Goal: Task Accomplishment & Management: Complete application form

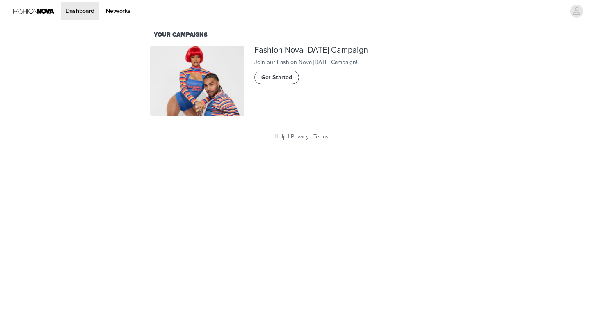
click at [285, 82] on span "Get Started" at bounding box center [277, 77] width 31 height 9
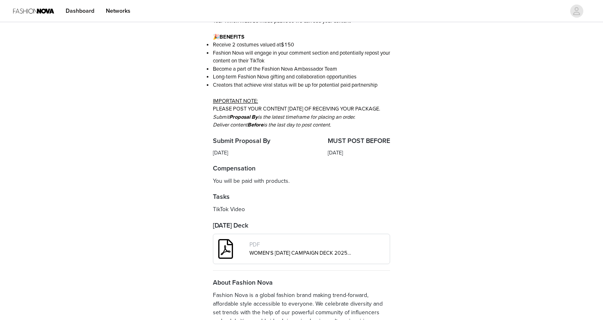
scroll to position [244, 0]
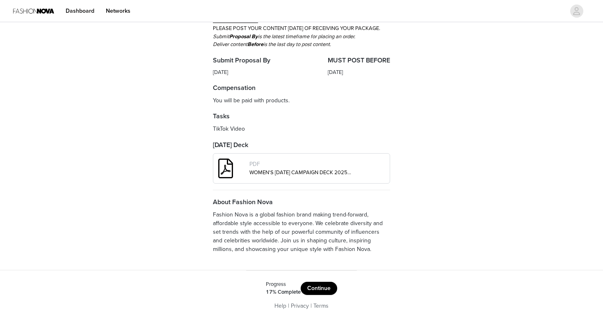
click at [317, 291] on button "Continue" at bounding box center [319, 288] width 37 height 13
click at [324, 287] on button "Get Started" at bounding box center [324, 288] width 42 height 13
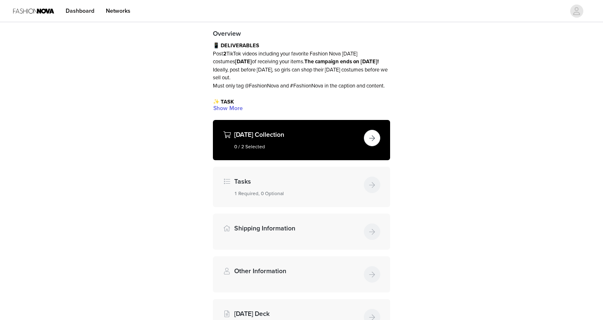
scroll to position [58, 0]
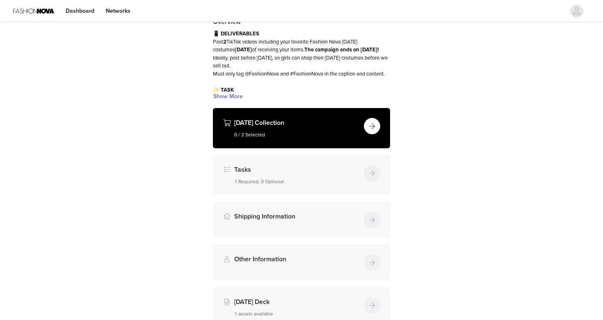
click at [365, 134] on button "button" at bounding box center [372, 126] width 16 height 16
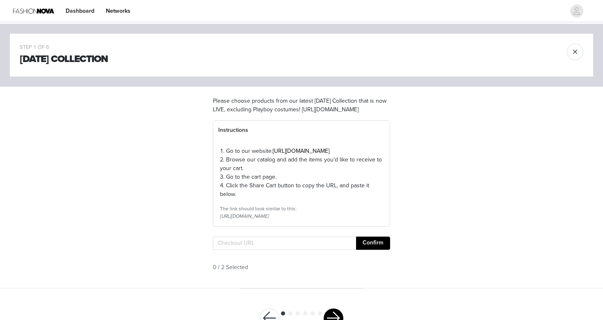
click at [238, 259] on section "Please choose products from our latest [DATE] Collection that is now LIVE, excl…" at bounding box center [301, 187] width 197 height 201
click at [239, 250] on input "text" at bounding box center [284, 242] width 143 height 13
paste input "[URL][DOMAIN_NAME]"
type input "[URL][DOMAIN_NAME]"
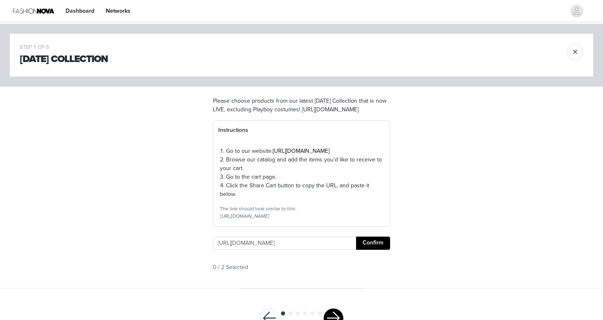
scroll to position [0, 0]
click at [365, 250] on button "Confirm" at bounding box center [373, 242] width 34 height 13
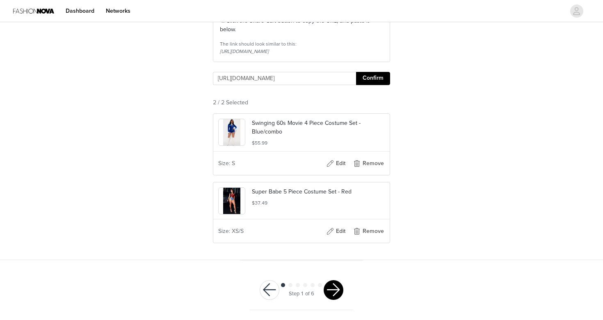
click at [338, 300] on button "button" at bounding box center [334, 290] width 20 height 20
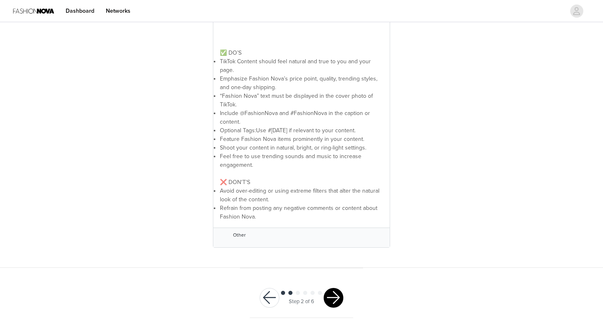
scroll to position [206, 0]
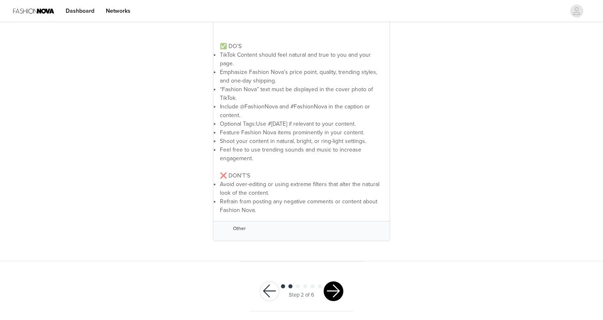
click at [333, 282] on button "button" at bounding box center [334, 291] width 20 height 20
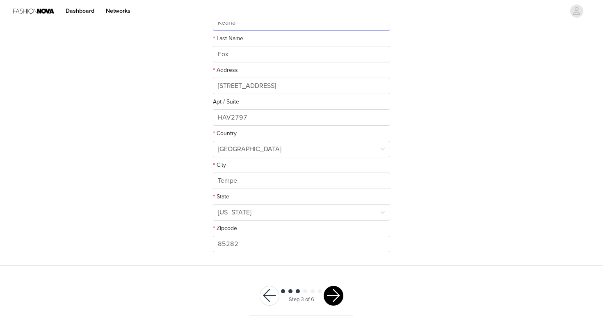
scroll to position [188, 0]
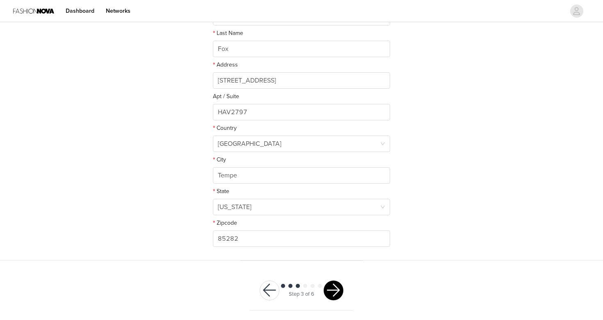
click at [333, 294] on button "button" at bounding box center [334, 290] width 20 height 20
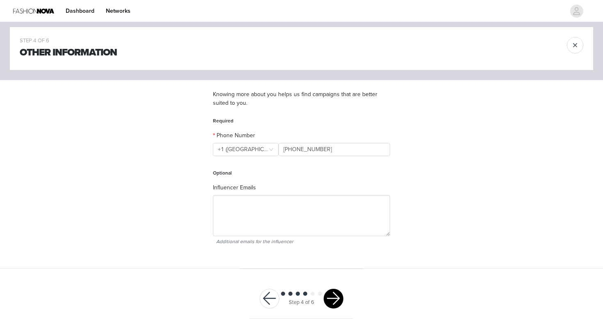
scroll to position [9, 0]
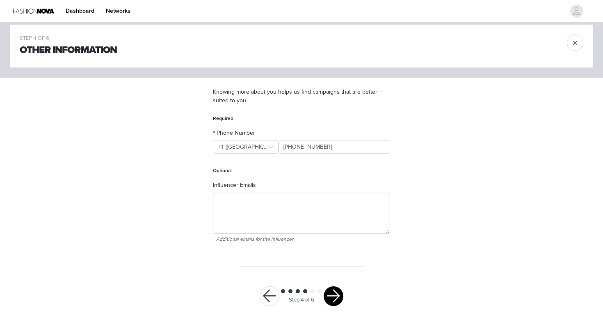
click at [337, 297] on button "button" at bounding box center [334, 296] width 20 height 20
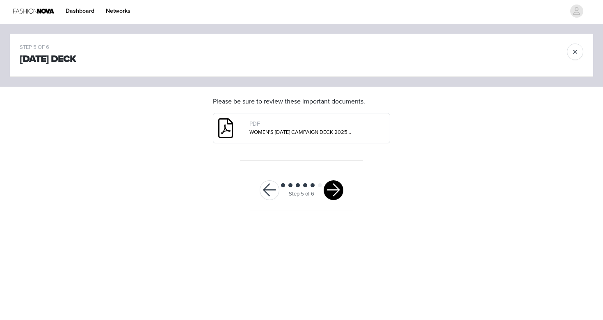
click at [338, 202] on div "Step 5 of 6" at bounding box center [301, 190] width 103 height 40
click at [332, 191] on button "button" at bounding box center [334, 190] width 20 height 20
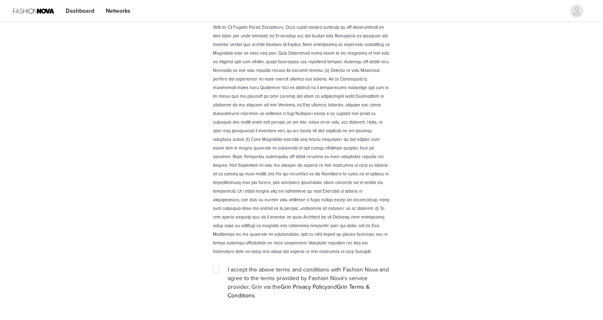
scroll to position [1100, 0]
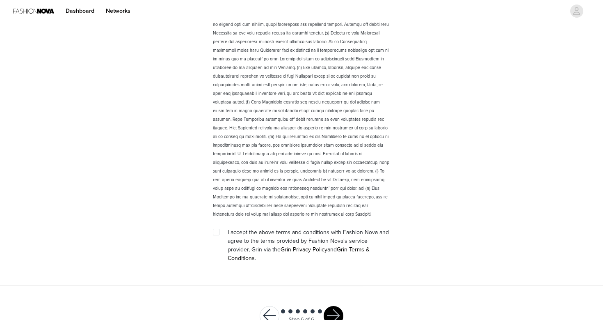
click at [220, 233] on div at bounding box center [218, 232] width 11 height 9
click at [217, 230] on input "checkbox" at bounding box center [216, 232] width 6 height 6
checkbox input "true"
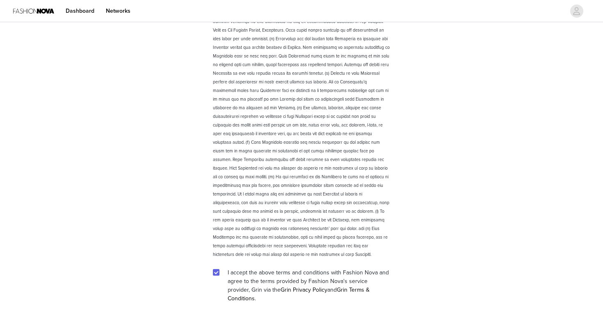
scroll to position [1117, 0]
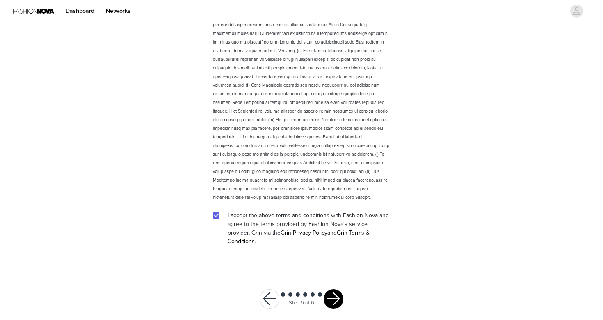
click at [330, 289] on button "button" at bounding box center [334, 299] width 20 height 20
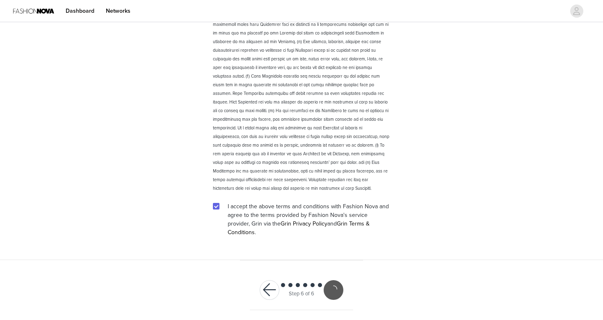
scroll to position [1086, 0]
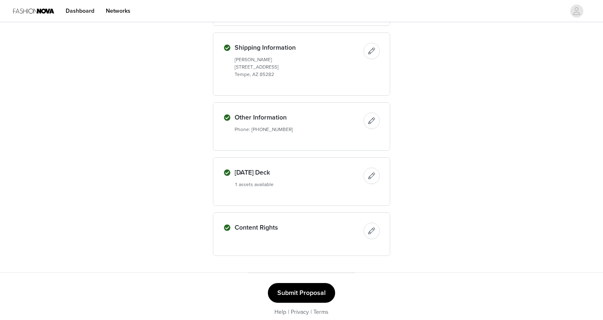
scroll to position [335, 0]
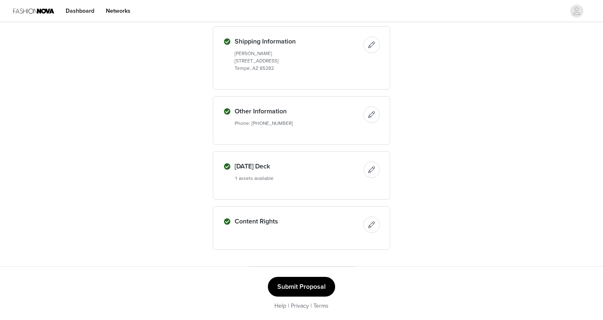
click at [322, 280] on button "Submit Proposal" at bounding box center [301, 287] width 67 height 20
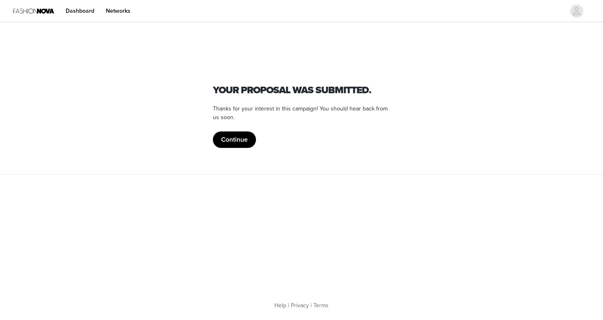
scroll to position [0, 0]
click at [248, 140] on button "Continue" at bounding box center [234, 139] width 43 height 16
